Goal: Information Seeking & Learning: Learn about a topic

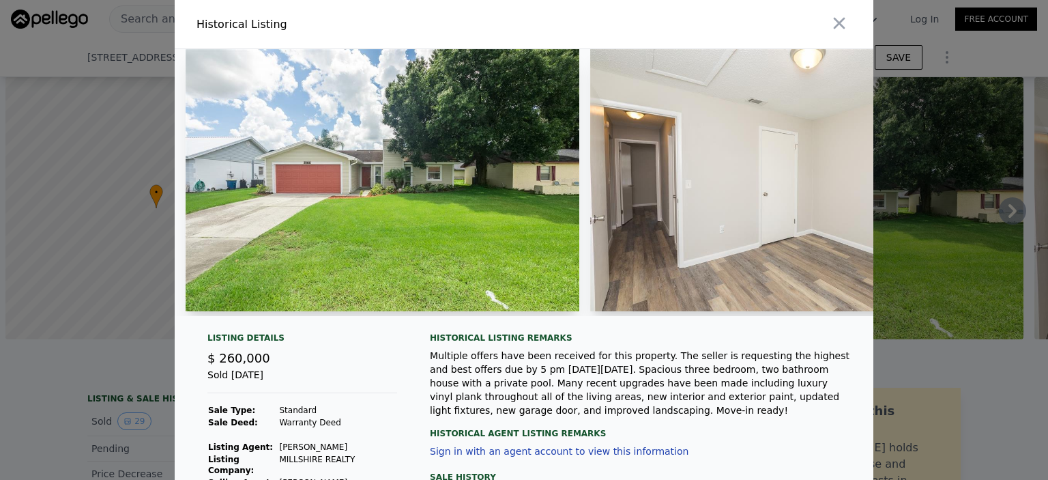
scroll to position [136, 0]
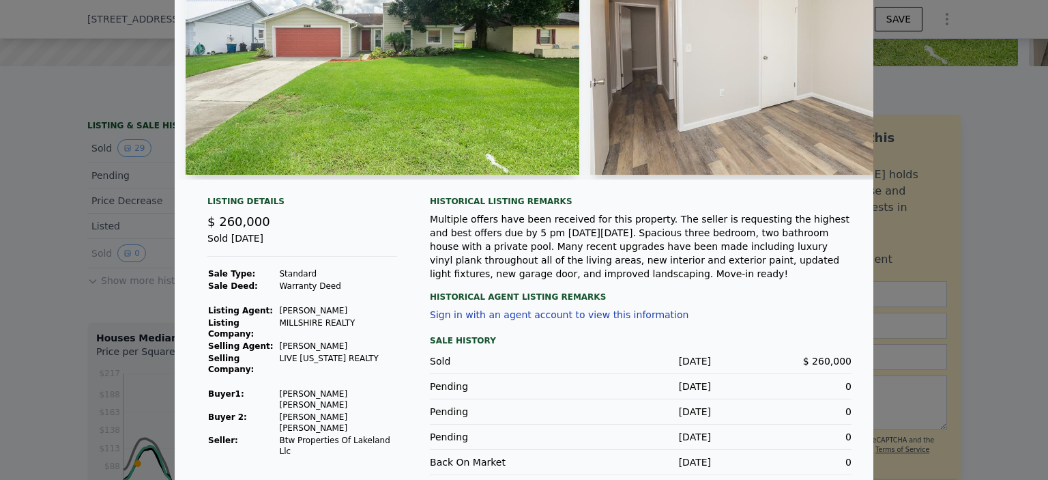
type input "1098"
type input "1884"
type input "10402"
checkbox input "true"
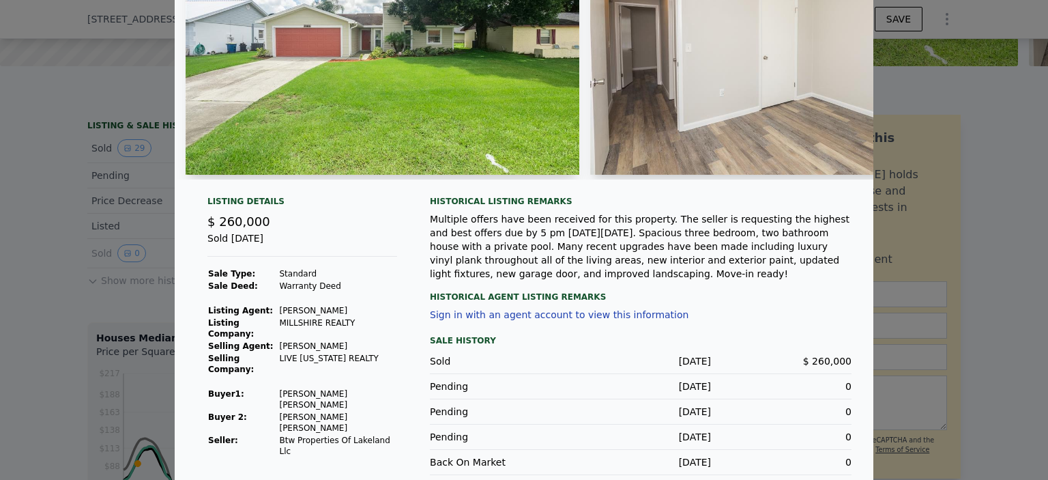
type input "$ 291,000"
type input "-$ 3,175"
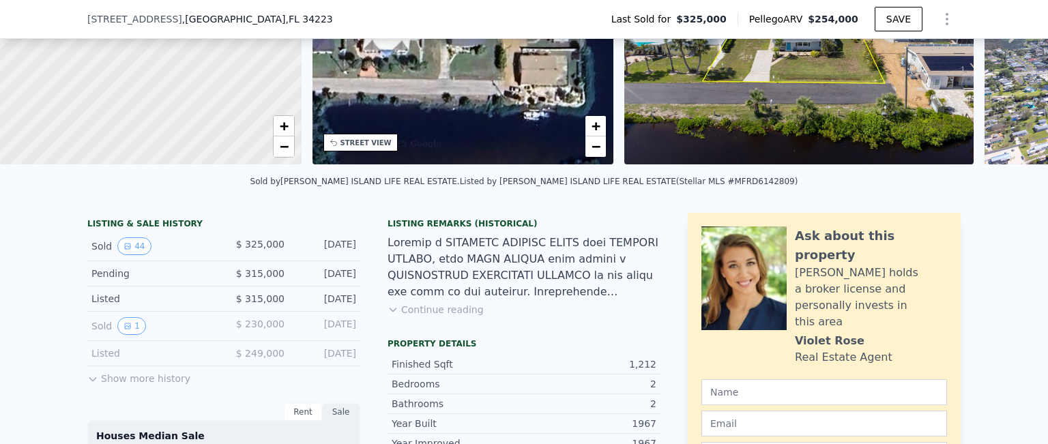
scroll to position [199, 0]
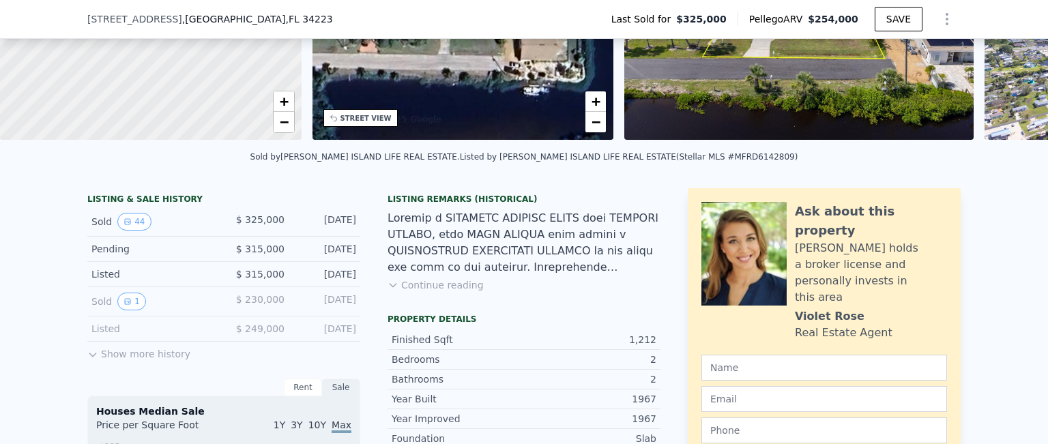
click at [141, 361] on button "Show more history" at bounding box center [138, 351] width 103 height 19
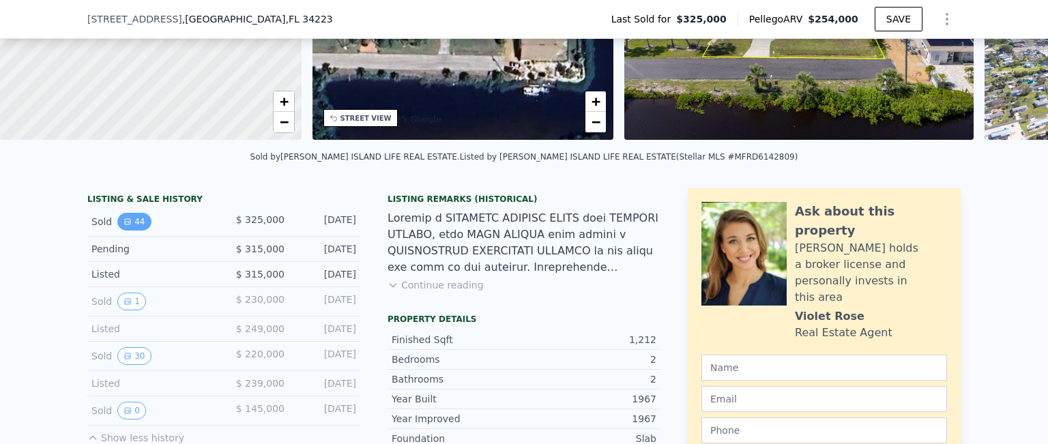
click at [126, 231] on button "44" at bounding box center [133, 222] width 33 height 18
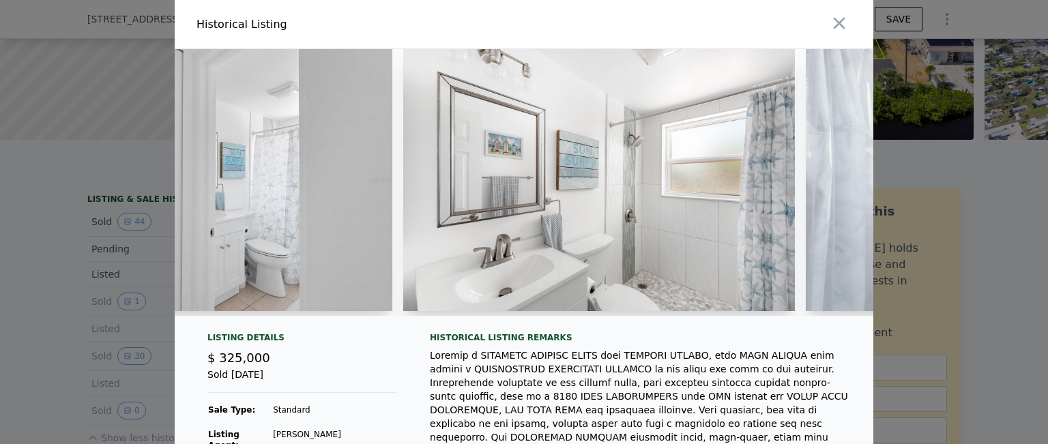
scroll to position [0, 6984]
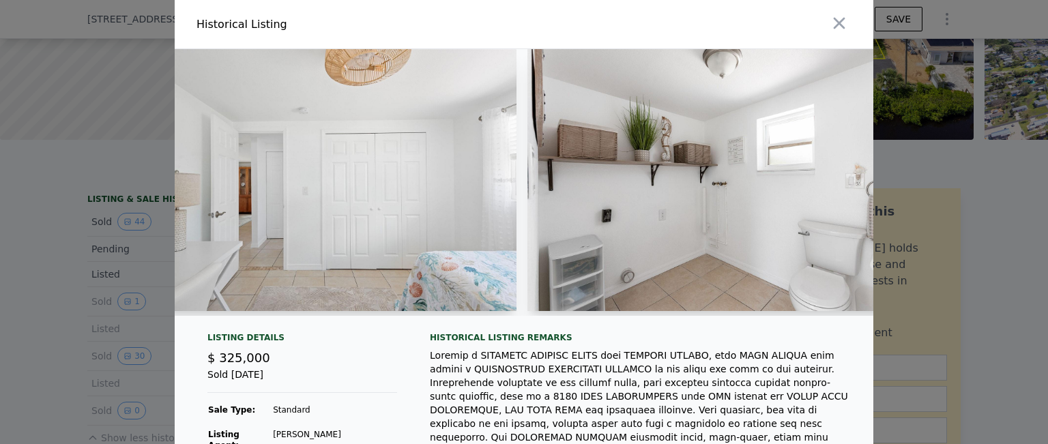
click at [862, 316] on div at bounding box center [524, 182] width 699 height 267
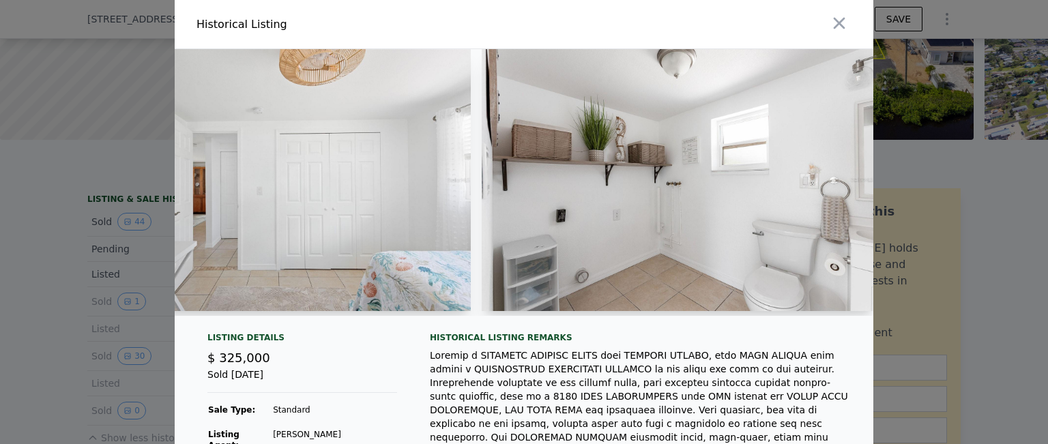
scroll to position [0, 8922]
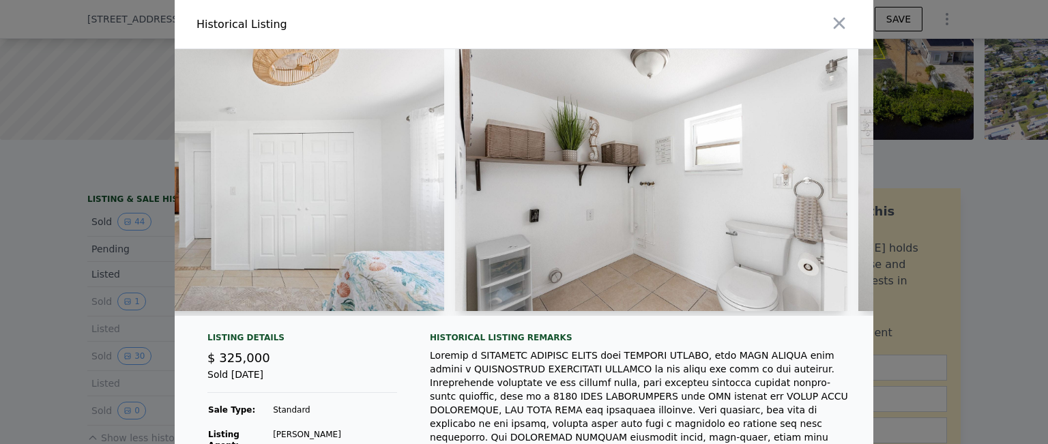
click at [862, 316] on div at bounding box center [524, 182] width 699 height 267
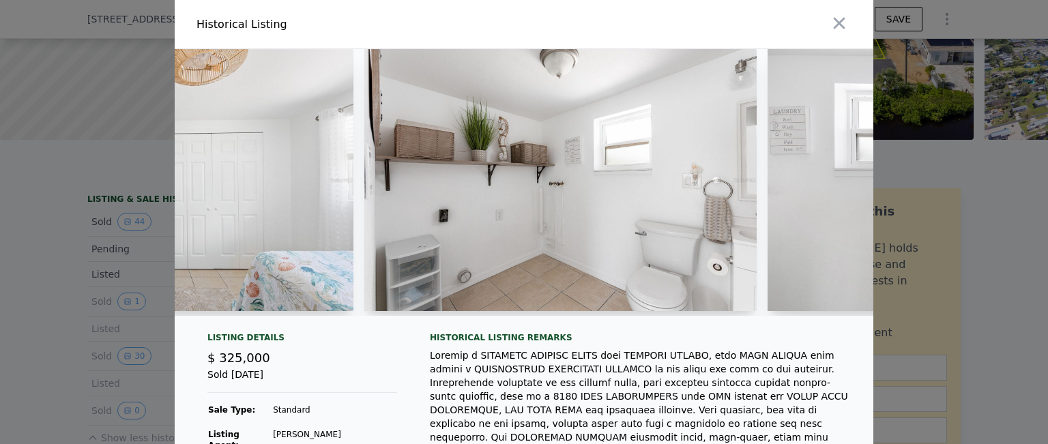
click at [862, 316] on div at bounding box center [524, 182] width 699 height 267
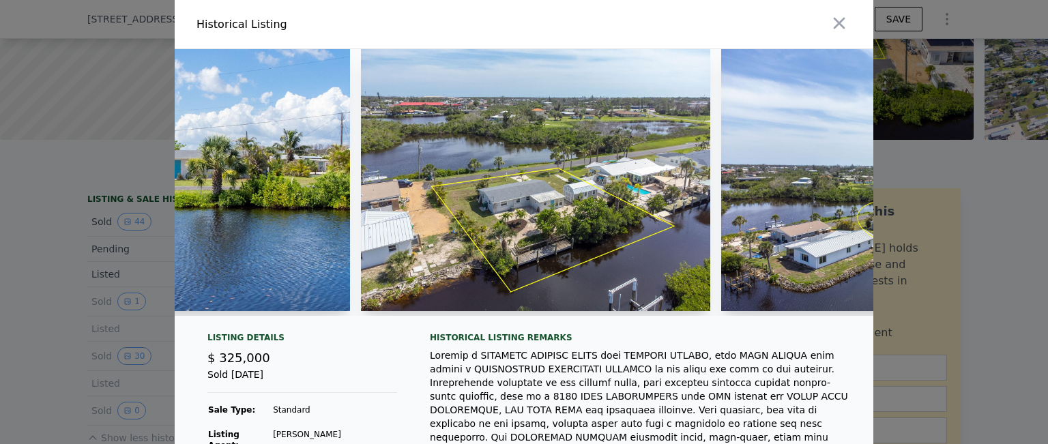
scroll to position [0, 15433]
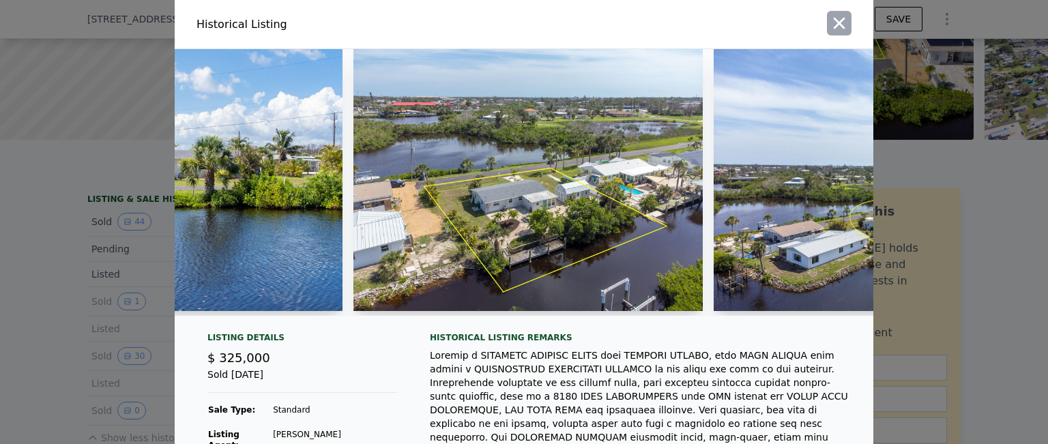
click at [839, 22] on icon "button" at bounding box center [839, 23] width 19 height 19
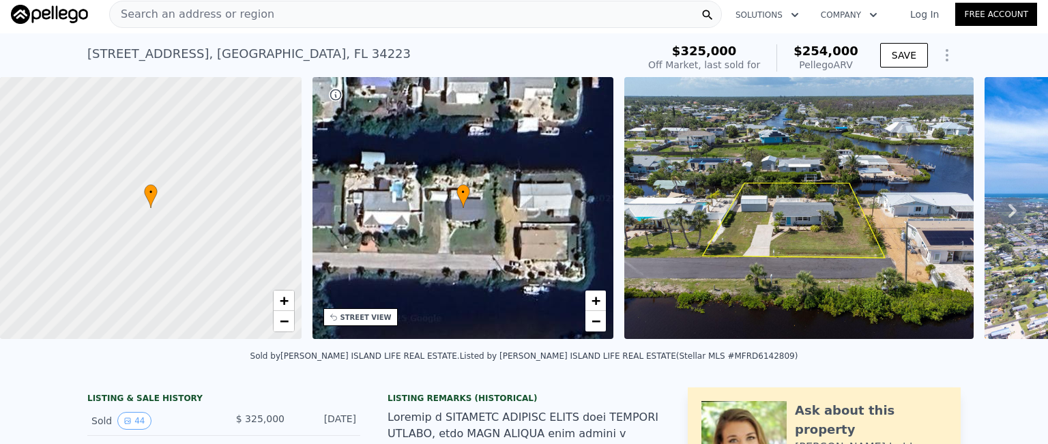
scroll to position [0, 0]
